Goal: Transaction & Acquisition: Subscribe to service/newsletter

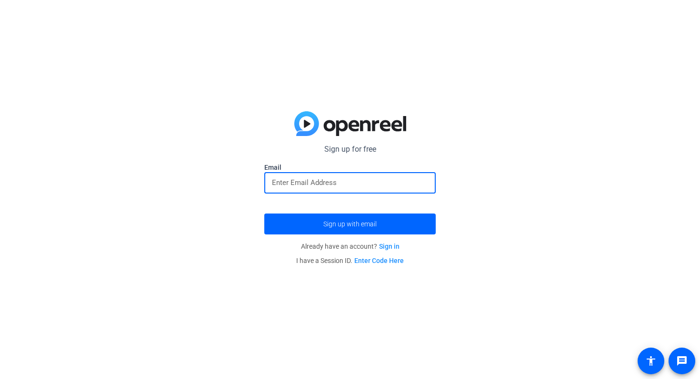
click at [326, 184] on input "email" at bounding box center [350, 182] width 156 height 11
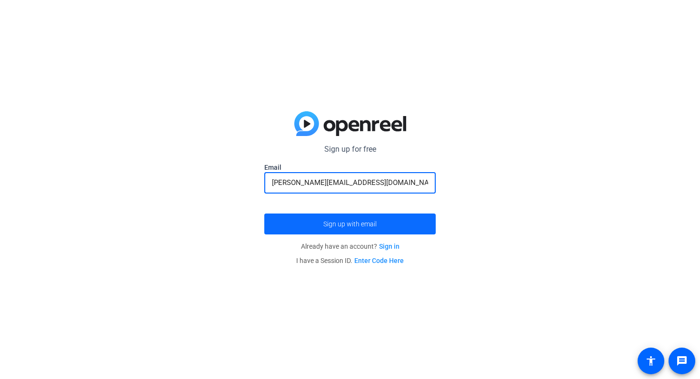
click at [333, 224] on span "Sign up with email" at bounding box center [349, 224] width 53 height 0
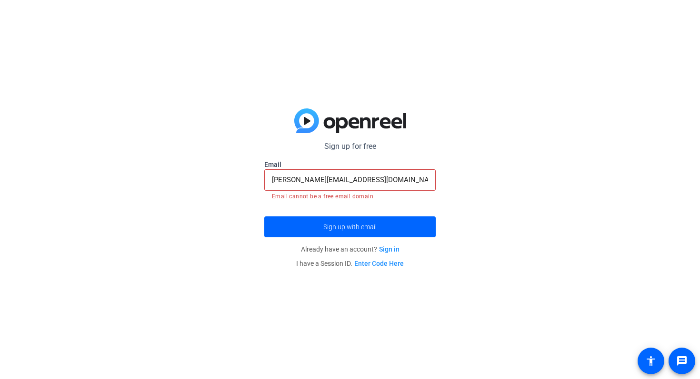
click at [332, 173] on div "[PERSON_NAME][EMAIL_ADDRESS][DOMAIN_NAME]" at bounding box center [350, 179] width 156 height 21
click at [359, 179] on input "[PERSON_NAME][EMAIL_ADDRESS][DOMAIN_NAME]" at bounding box center [350, 179] width 156 height 11
type input "[PERSON_NAME][DOMAIN_NAME][EMAIL_ADDRESS][PERSON_NAME][DOMAIN_NAME]"
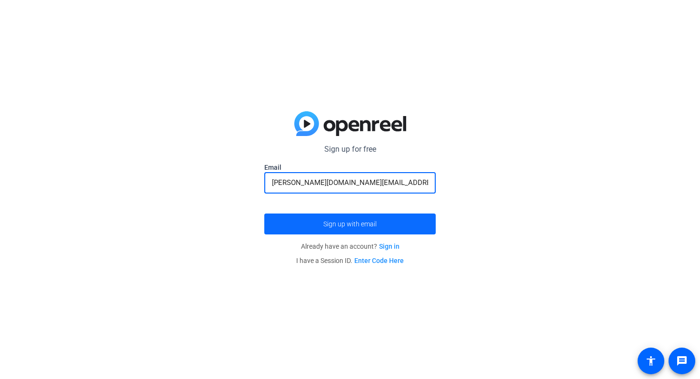
click at [367, 228] on span "submit" at bounding box center [349, 224] width 171 height 23
